Goal: Task Accomplishment & Management: Use online tool/utility

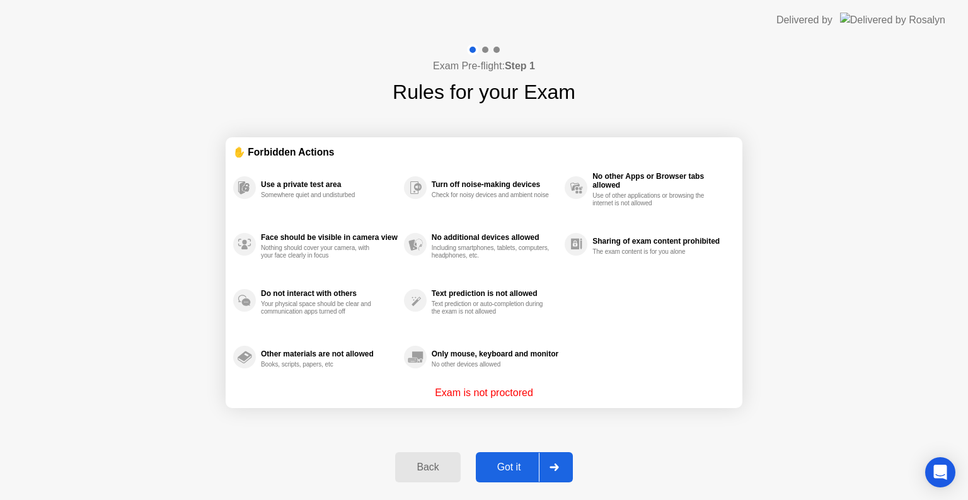
click at [520, 468] on div "Got it" at bounding box center [509, 467] width 59 height 11
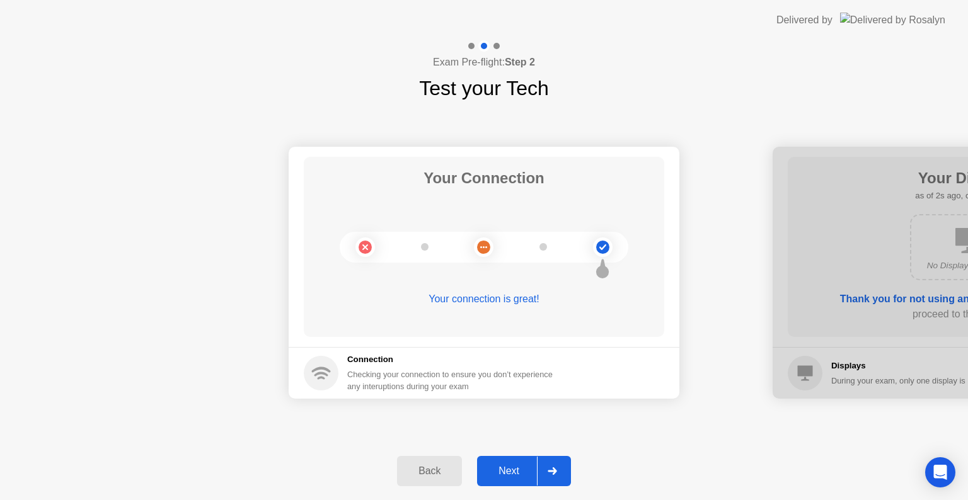
click at [510, 472] on div "Next" at bounding box center [509, 471] width 56 height 11
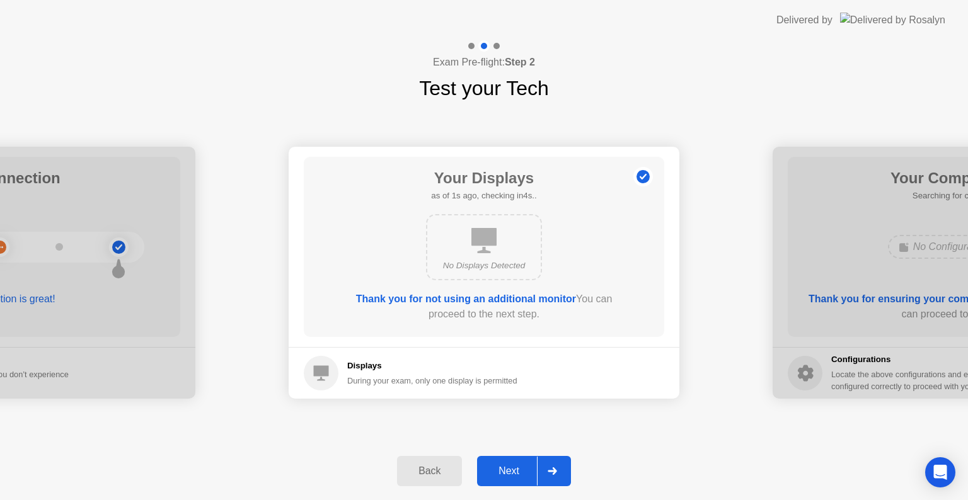
click at [510, 472] on div "Next" at bounding box center [509, 471] width 56 height 11
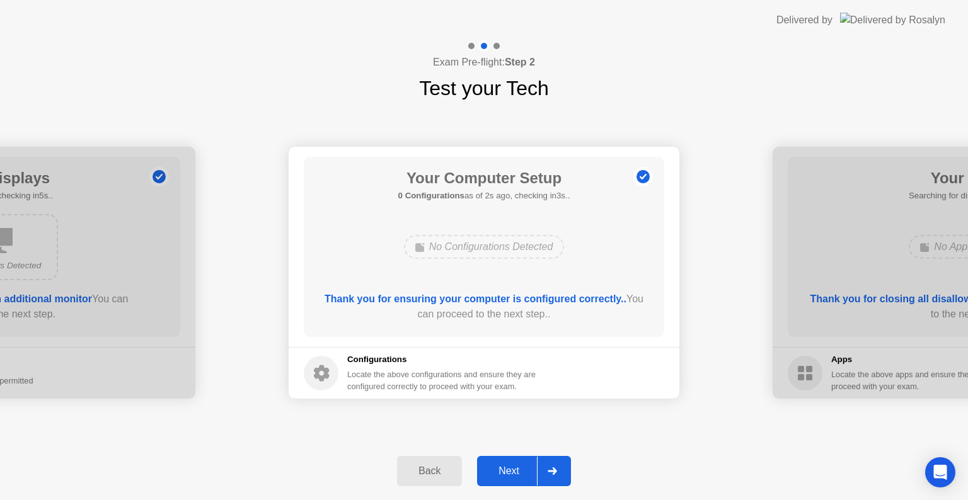
click at [510, 472] on div "Next" at bounding box center [509, 471] width 56 height 11
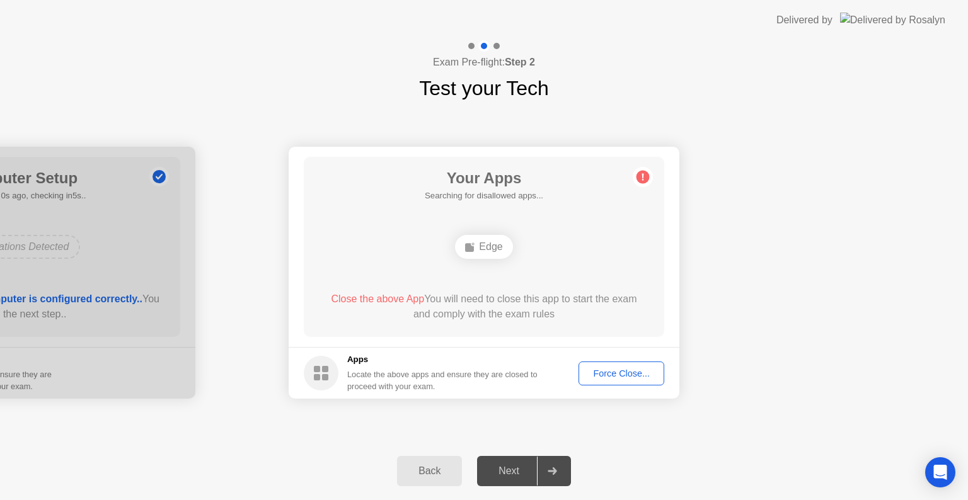
click at [643, 369] on div "Force Close..." at bounding box center [621, 374] width 77 height 10
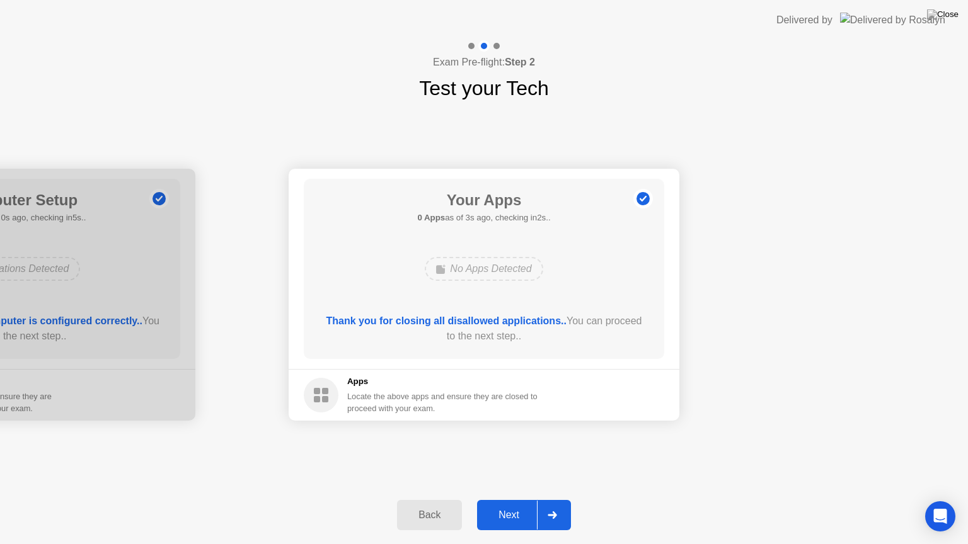
click at [510, 500] on div "Next" at bounding box center [509, 515] width 56 height 11
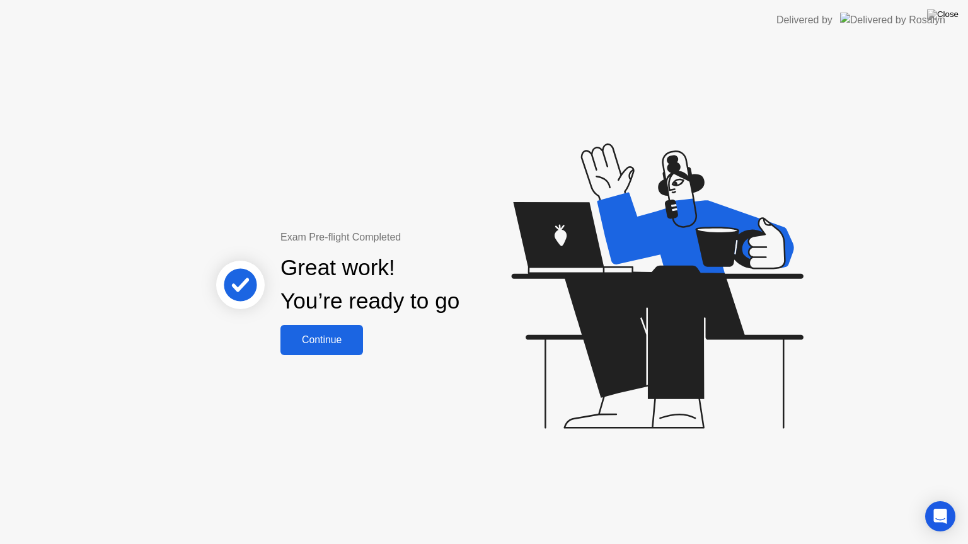
click at [318, 335] on div "Continue" at bounding box center [321, 340] width 75 height 11
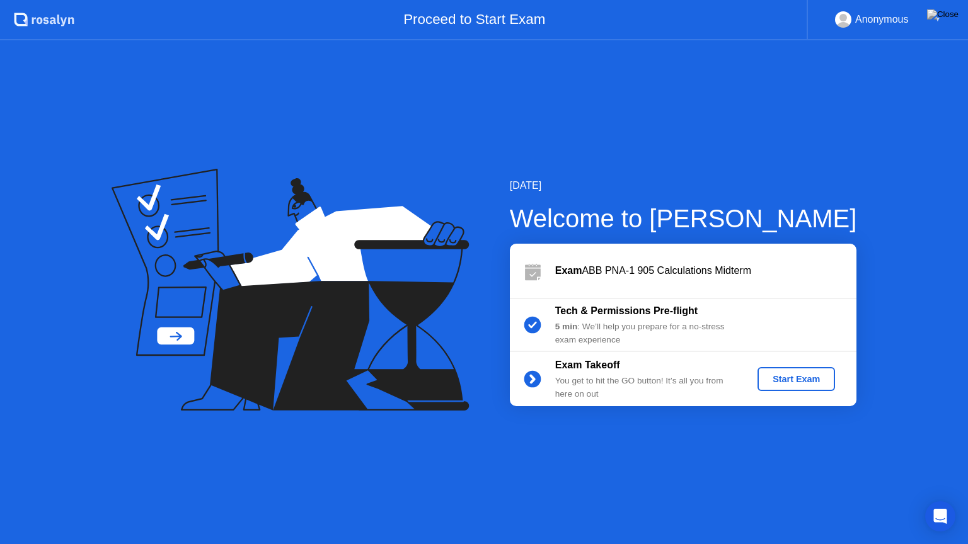
click at [807, 374] on div "Start Exam" at bounding box center [795, 379] width 67 height 10
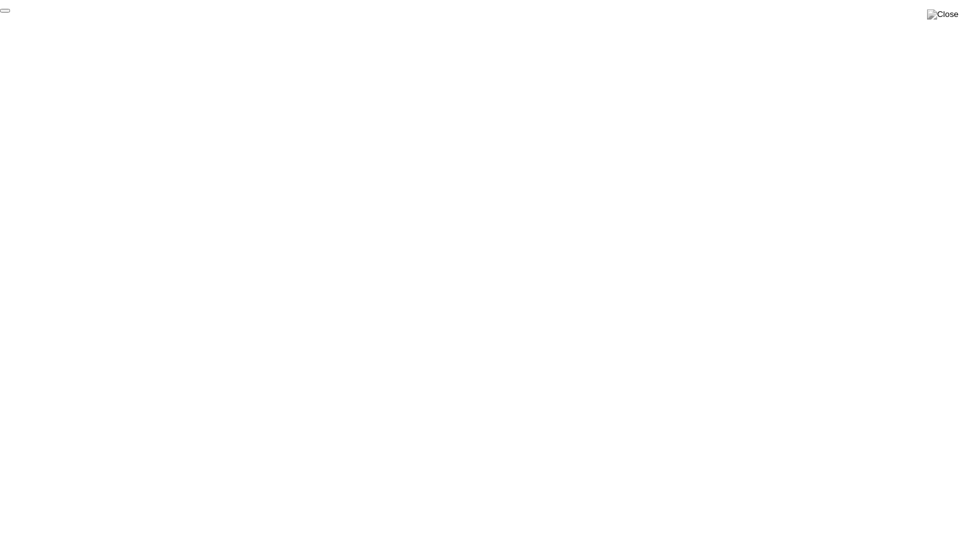
click div "End Proctoring Session"
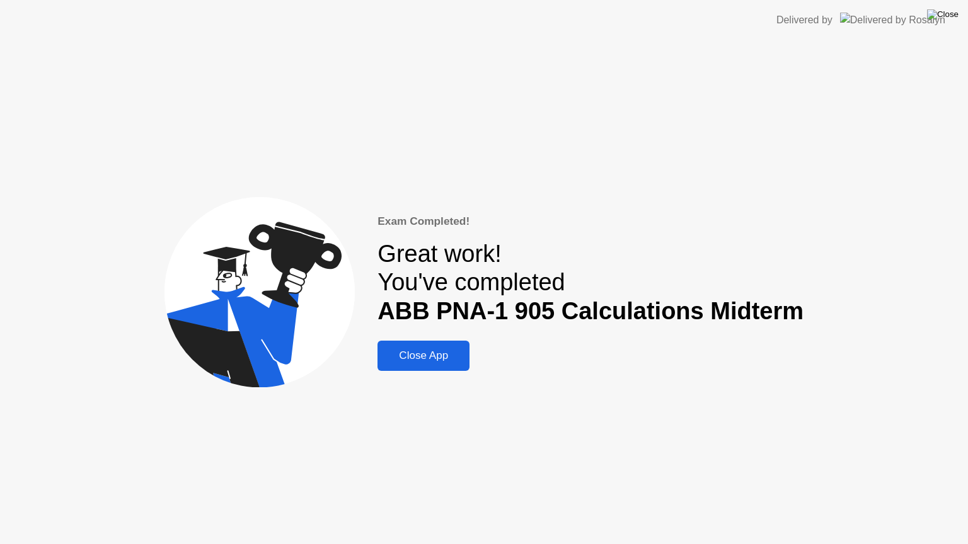
click at [950, 20] on img at bounding box center [943, 14] width 32 height 10
